Goal: Task Accomplishment & Management: Manage account settings

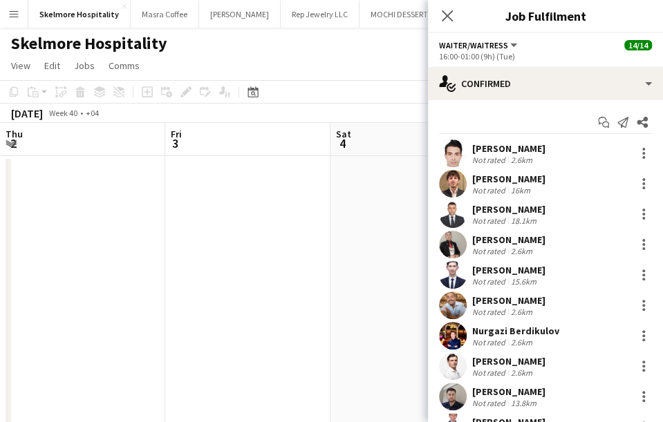
scroll to position [61, 0]
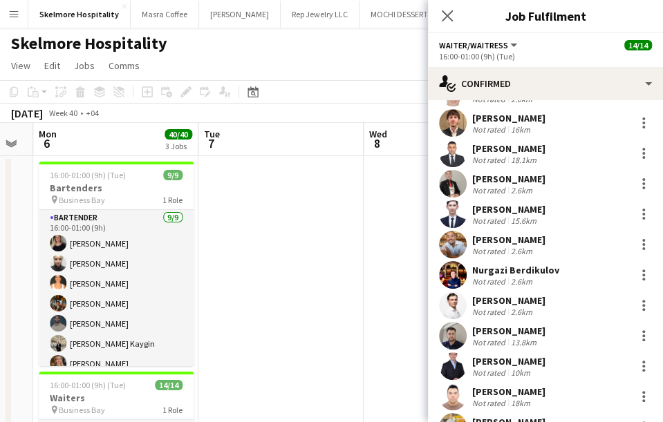
click at [19, 24] on button "Menu" at bounding box center [14, 14] width 28 height 28
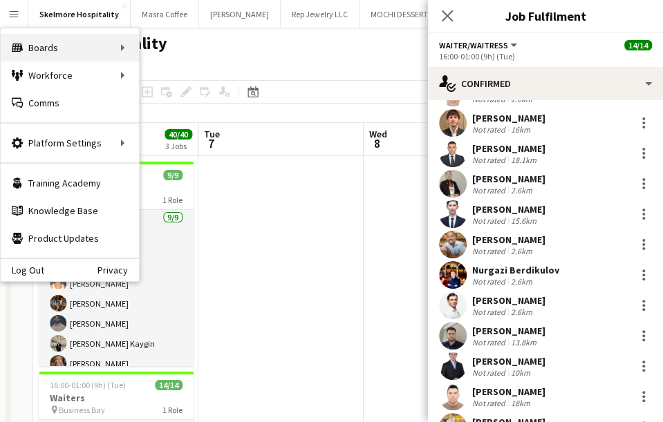
click at [27, 50] on div "Boards Boards" at bounding box center [70, 48] width 138 height 28
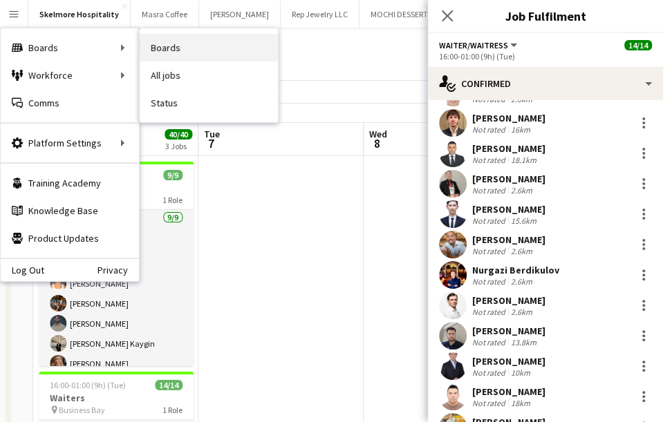
click at [162, 57] on link "Boards" at bounding box center [209, 48] width 138 height 28
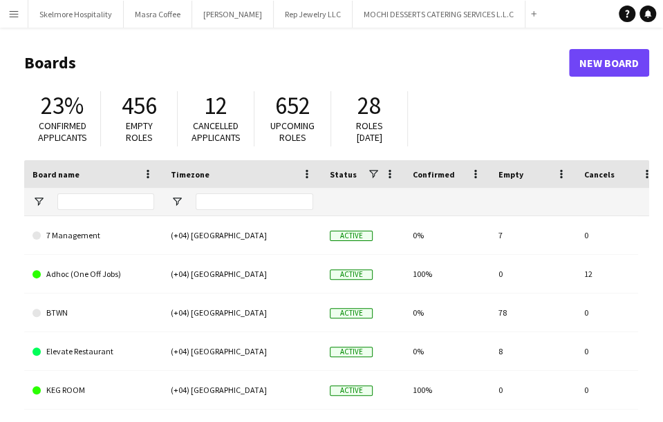
click at [63, 273] on link "Adhoc (One Off Jobs)" at bounding box center [93, 274] width 122 height 39
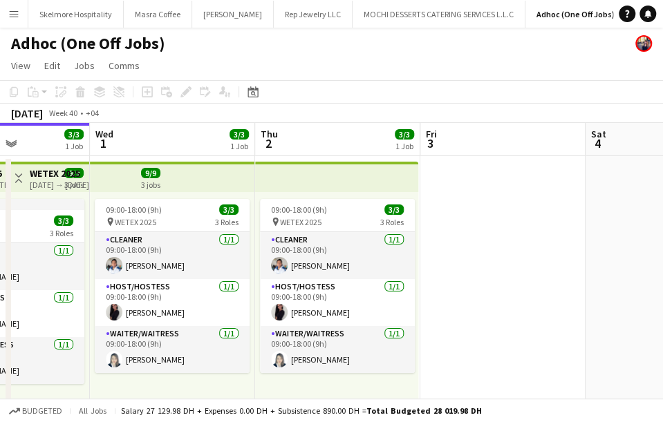
scroll to position [0, 410]
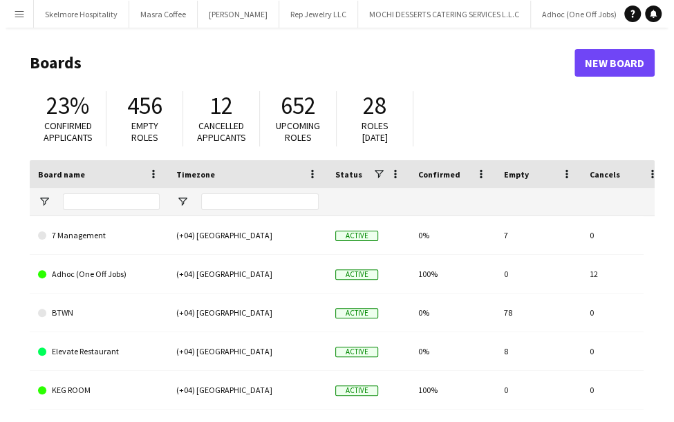
scroll to position [0, 106]
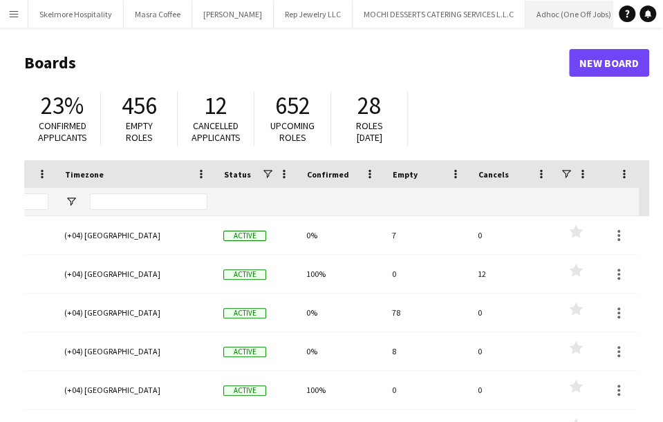
click at [525, 22] on button "Adhoc (One Off Jobs) Close" at bounding box center [573, 14] width 97 height 27
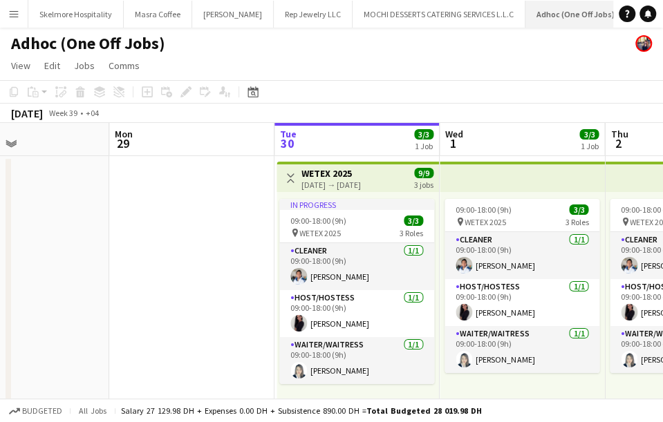
scroll to position [0, 569]
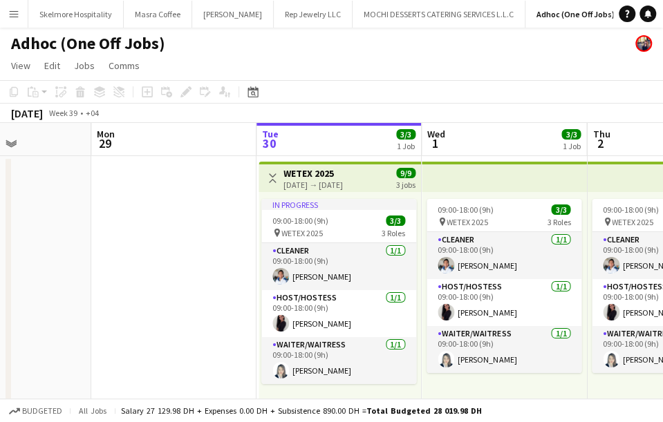
click at [151, 242] on app-date-cell at bounding box center [173, 284] width 165 height 256
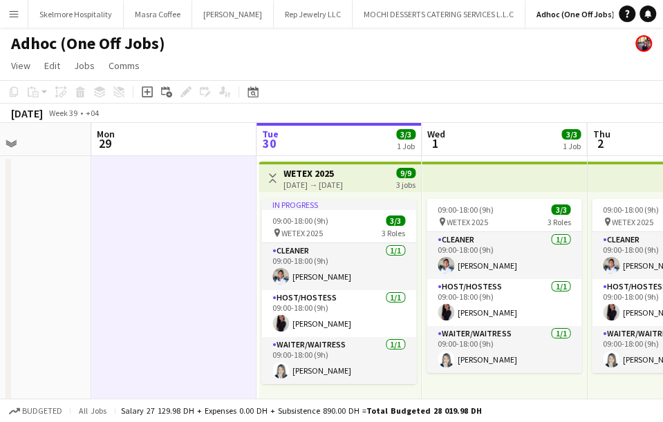
scroll to position [13, 0]
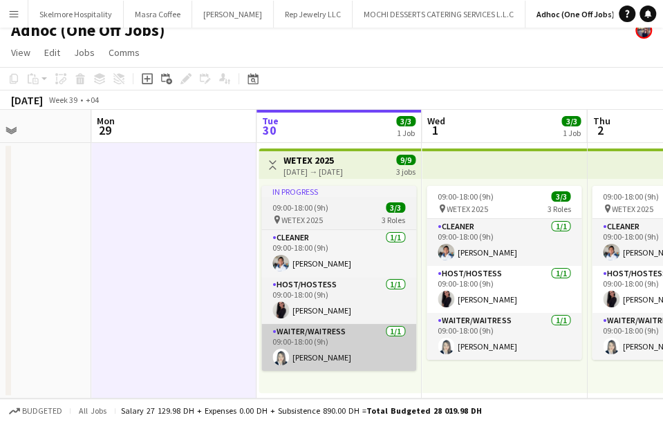
click at [317, 355] on app-card-role "Waiter/Waitress [DATE] 09:00-18:00 (9h) [PERSON_NAME]" at bounding box center [338, 347] width 155 height 47
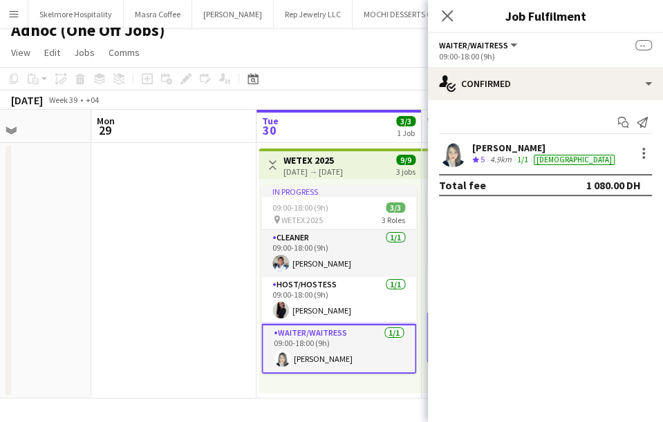
click at [507, 147] on div "[PERSON_NAME]" at bounding box center [544, 148] width 145 height 12
